Goal: Information Seeking & Learning: Learn about a topic

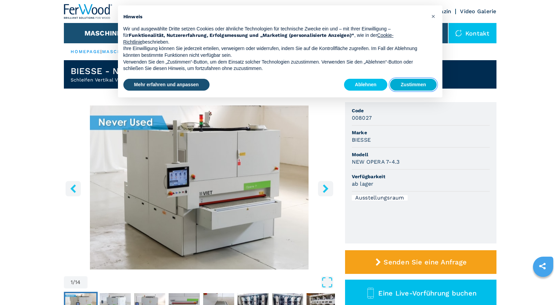
click at [410, 81] on button "Zustimmen" at bounding box center [413, 85] width 47 height 12
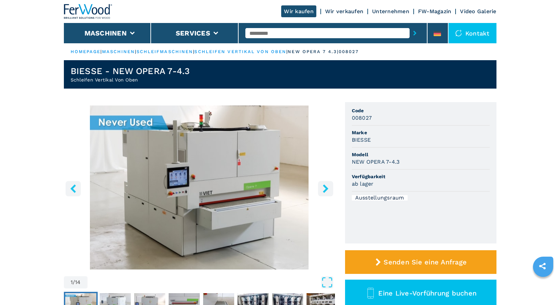
click at [246, 189] on img "Go to Slide 1" at bounding box center [199, 187] width 271 height 164
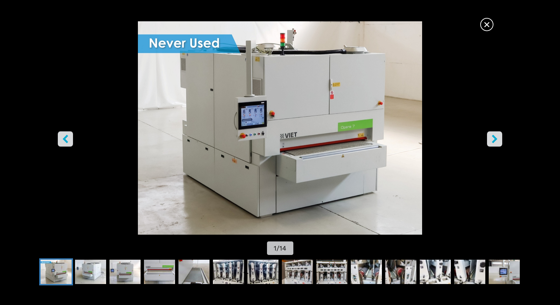
click at [493, 138] on icon "right-button" at bounding box center [494, 139] width 8 height 8
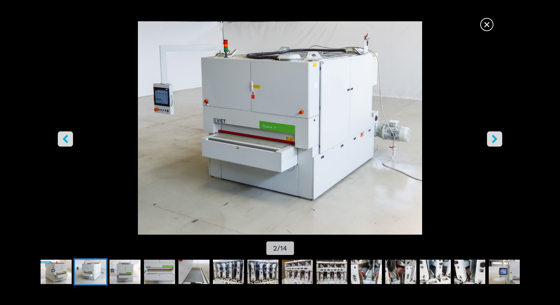
click at [493, 138] on icon "right-button" at bounding box center [494, 139] width 8 height 8
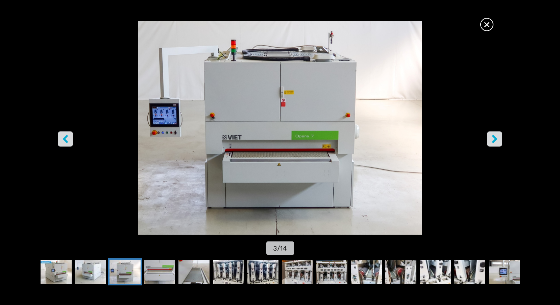
click at [493, 138] on icon "right-button" at bounding box center [494, 139] width 8 height 8
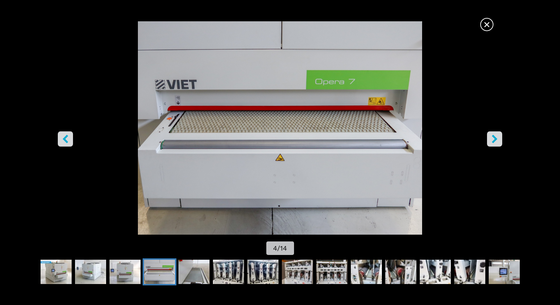
click at [493, 138] on icon "right-button" at bounding box center [494, 139] width 8 height 8
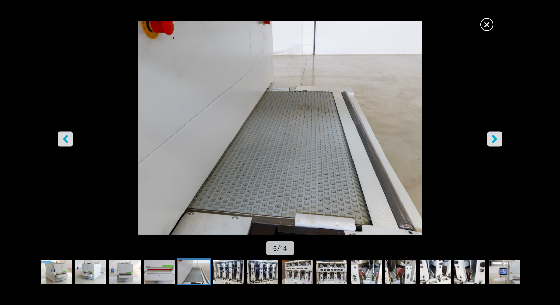
click at [493, 138] on icon "right-button" at bounding box center [494, 139] width 8 height 8
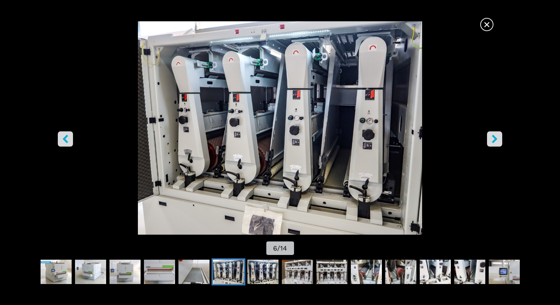
click at [493, 138] on icon "right-button" at bounding box center [494, 139] width 8 height 8
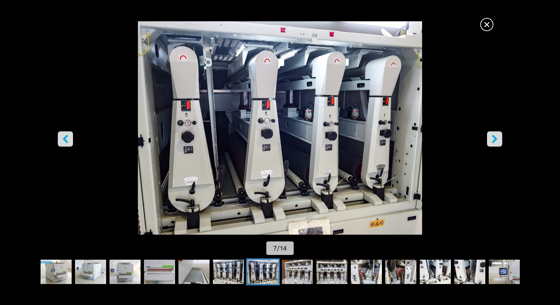
click at [493, 138] on icon "right-button" at bounding box center [494, 139] width 8 height 8
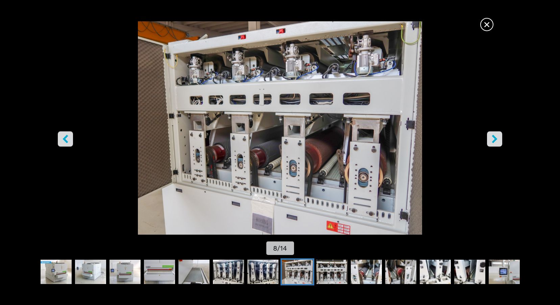
click at [493, 138] on icon "right-button" at bounding box center [494, 139] width 8 height 8
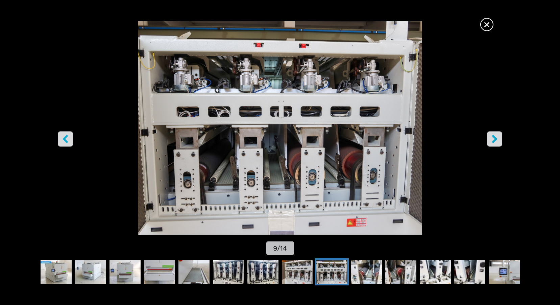
click at [493, 138] on icon "right-button" at bounding box center [494, 139] width 8 height 8
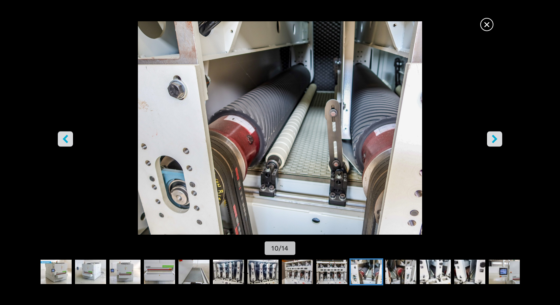
click at [493, 138] on icon "right-button" at bounding box center [494, 139] width 8 height 8
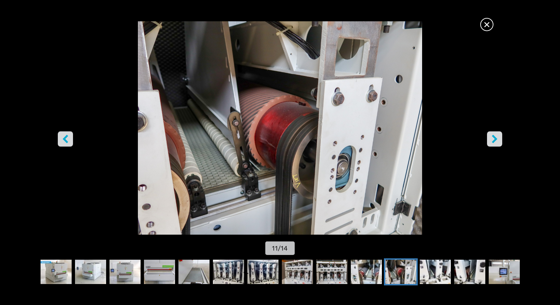
click at [493, 138] on icon "right-button" at bounding box center [494, 139] width 8 height 8
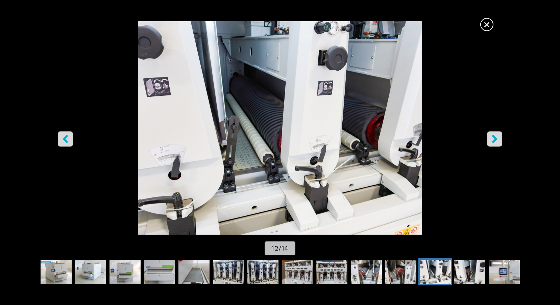
click at [493, 138] on icon "right-button" at bounding box center [494, 139] width 8 height 8
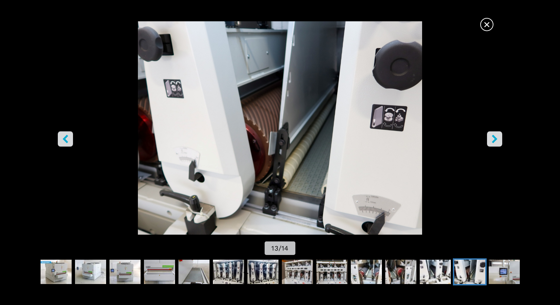
click at [493, 138] on icon "right-button" at bounding box center [494, 139] width 8 height 8
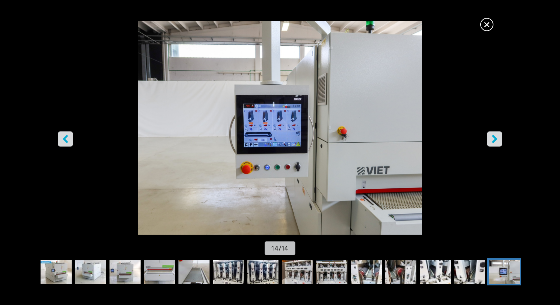
click at [493, 138] on icon "right-button" at bounding box center [494, 139] width 8 height 8
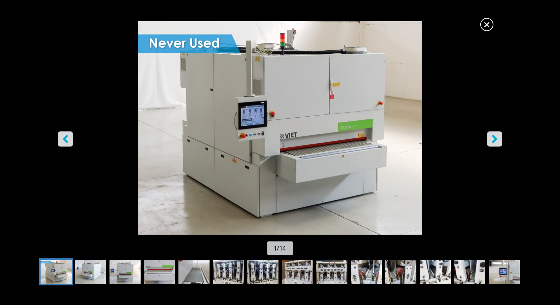
click at [493, 138] on icon "right-button" at bounding box center [494, 139] width 8 height 8
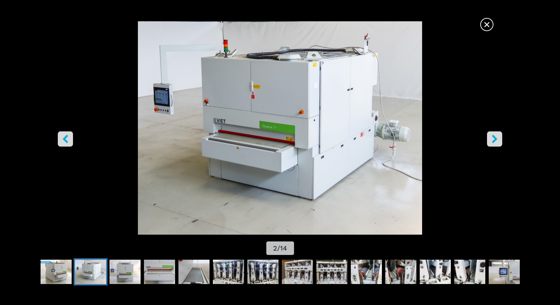
click at [493, 138] on icon "right-button" at bounding box center [494, 139] width 8 height 8
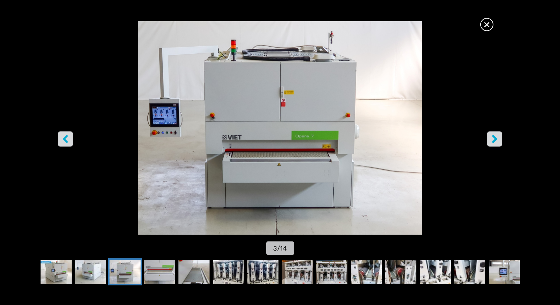
click at [493, 138] on icon "right-button" at bounding box center [494, 139] width 8 height 8
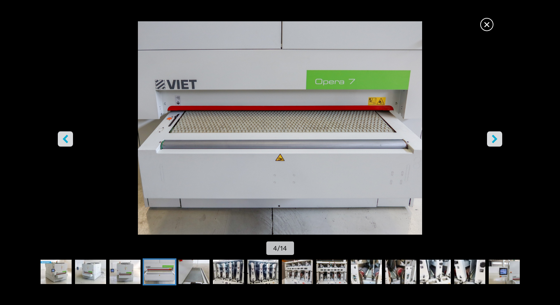
click at [493, 138] on icon "right-button" at bounding box center [494, 139] width 8 height 8
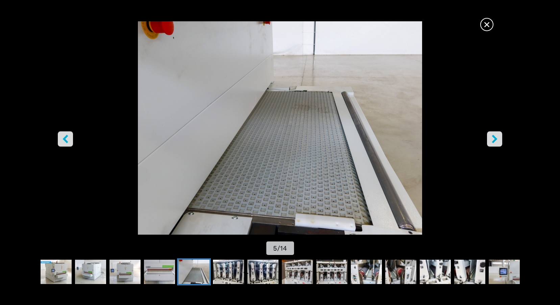
click at [493, 138] on icon "right-button" at bounding box center [494, 139] width 8 height 8
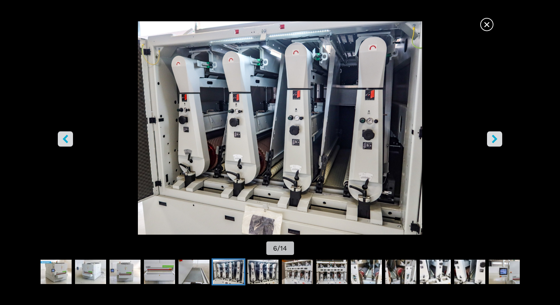
click at [493, 138] on icon "right-button" at bounding box center [494, 139] width 8 height 8
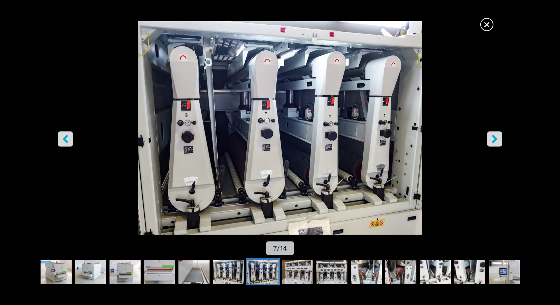
click at [493, 138] on icon "right-button" at bounding box center [494, 139] width 8 height 8
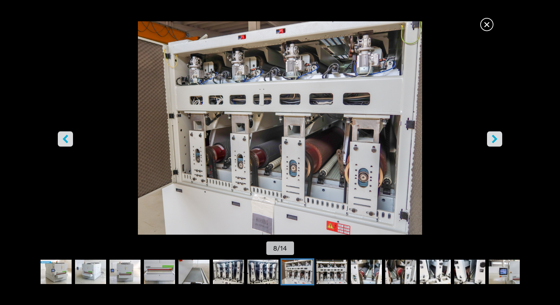
click at [488, 23] on span "×" at bounding box center [487, 23] width 12 height 12
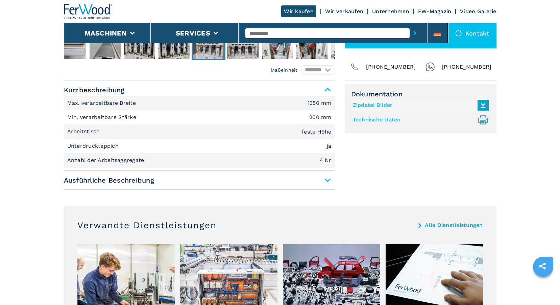
scroll to position [270, 0]
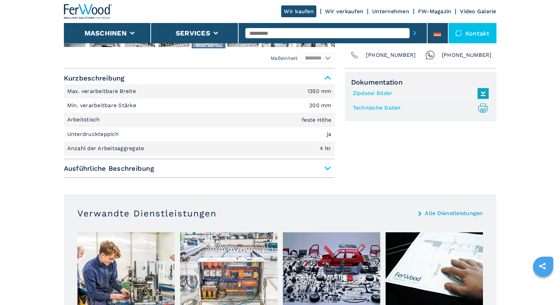
click at [327, 171] on span "Ausführliche Beschreibung" at bounding box center [199, 168] width 271 height 12
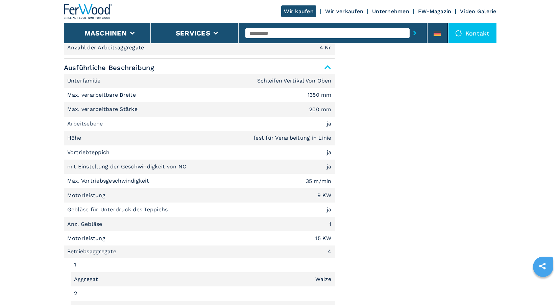
scroll to position [372, 0]
